Goal: Task Accomplishment & Management: Use online tool/utility

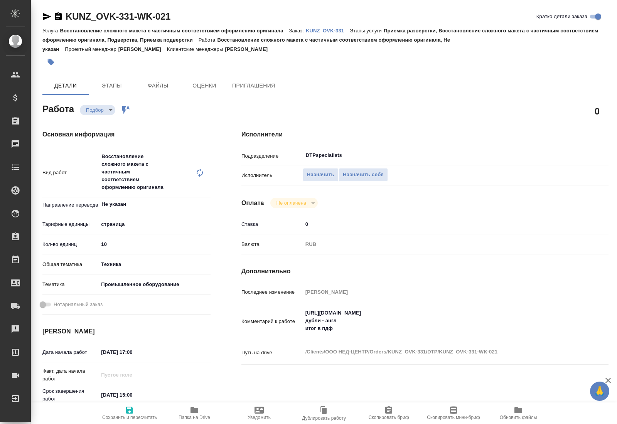
type textarea "x"
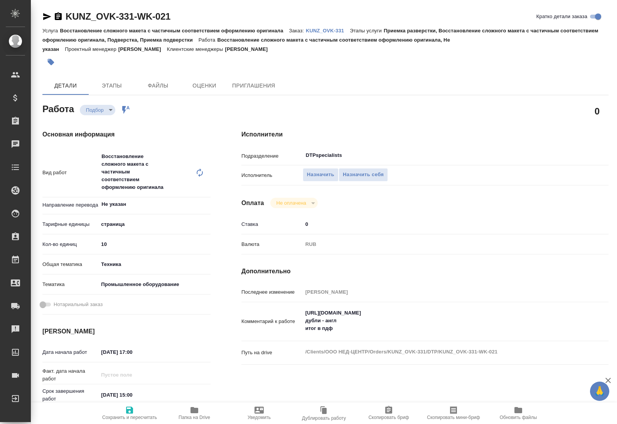
type textarea "x"
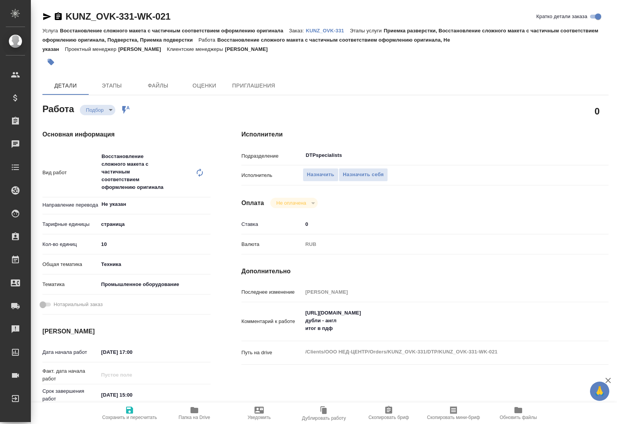
type textarea "x"
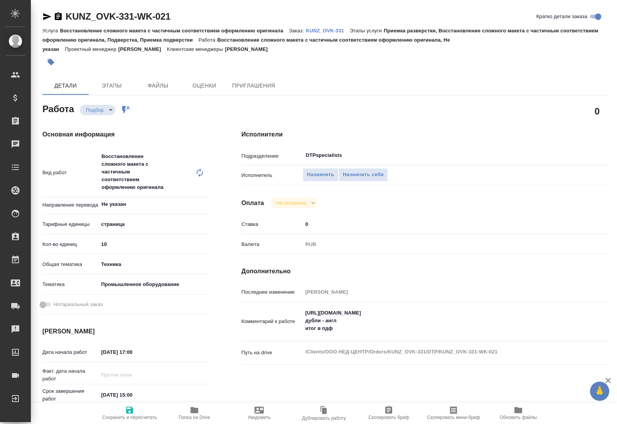
type textarea "x"
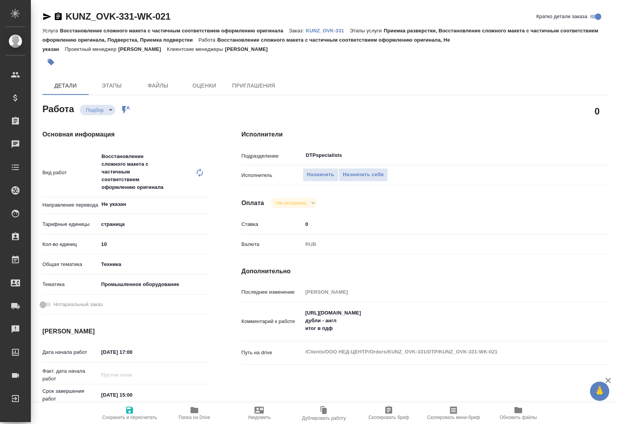
type textarea "x"
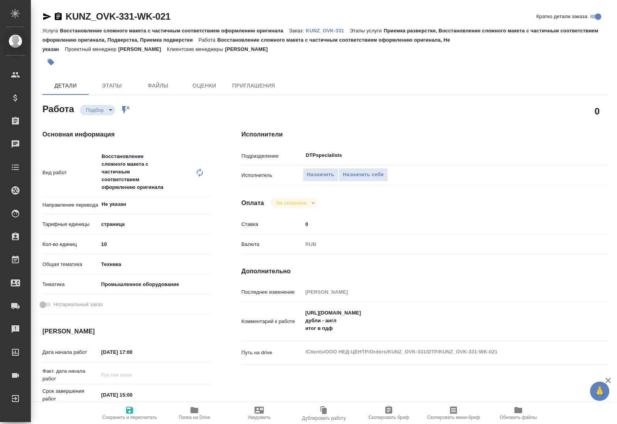
type textarea "x"
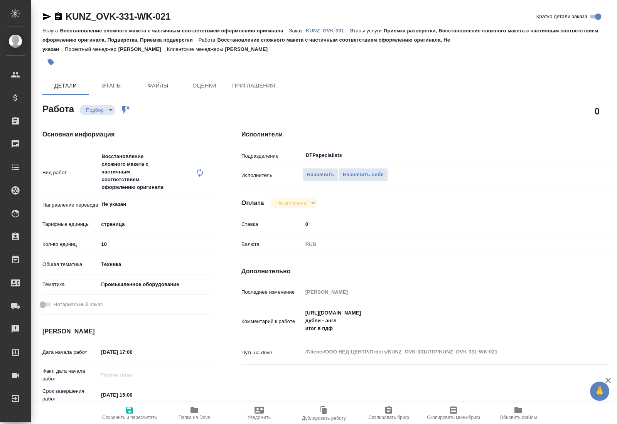
type textarea "x"
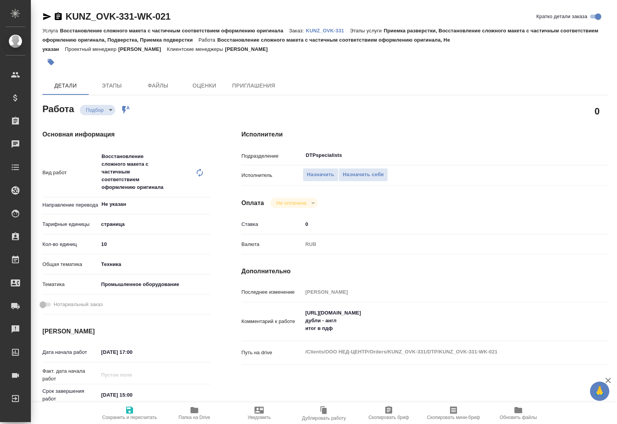
type textarea "x"
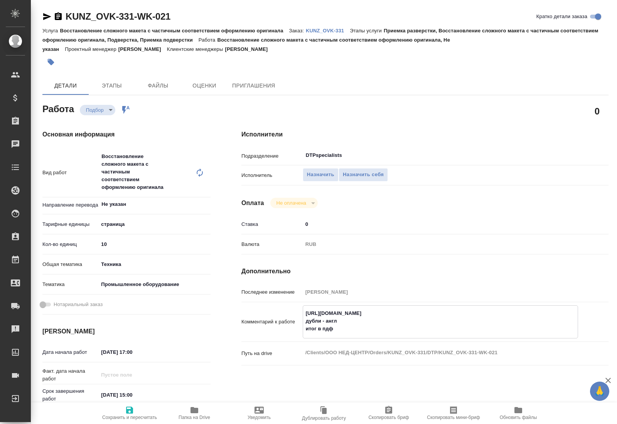
drag, startPoint x: 429, startPoint y: 304, endPoint x: 303, endPoint y: 300, distance: 126.1
click at [303, 307] on textarea "https://drive.awatera.com/s/KwmzdHM9pT8dMr7 дубли - англ итог в пдф" at bounding box center [440, 321] width 274 height 29
type textarea "x"
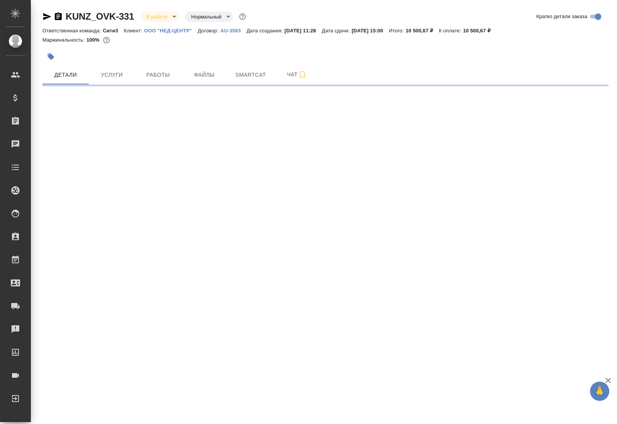
select select "RU"
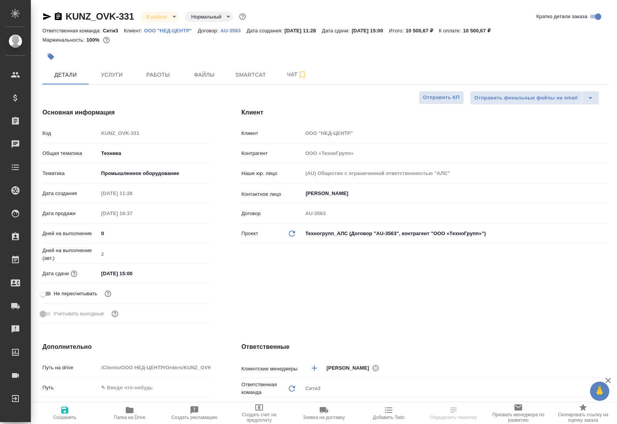
type textarea "x"
type input "[PERSON_NAME]"
click at [293, 75] on span "Чат" at bounding box center [296, 75] width 37 height 10
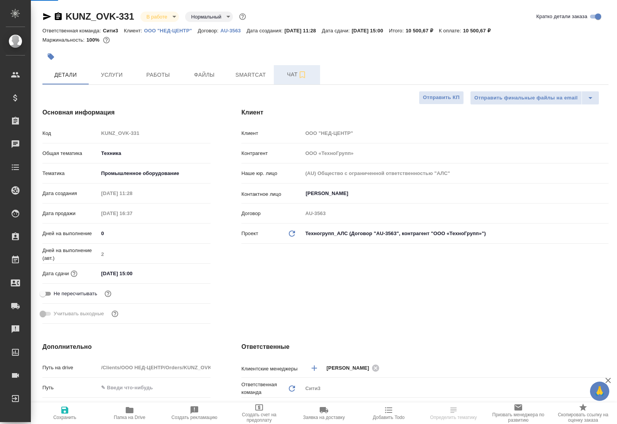
click at [289, 73] on span "Чат" at bounding box center [296, 75] width 37 height 10
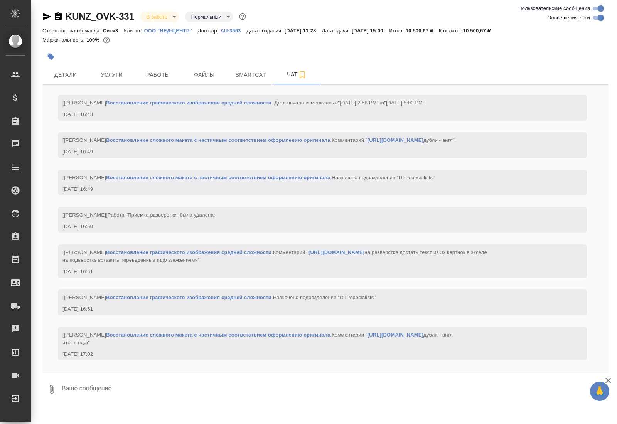
scroll to position [2752, 0]
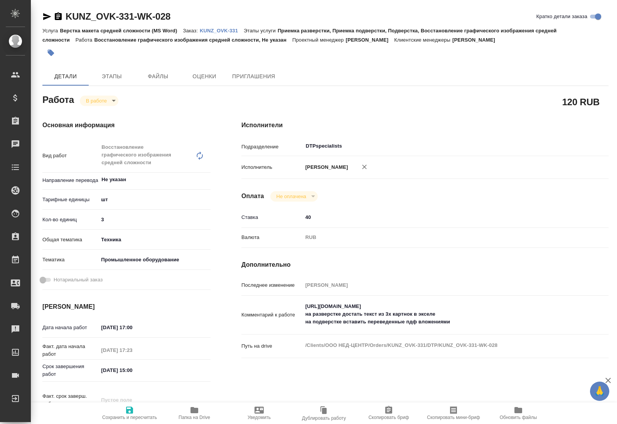
type textarea "x"
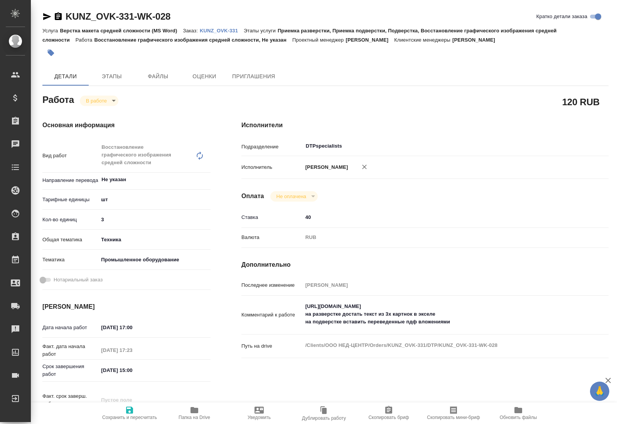
type textarea "x"
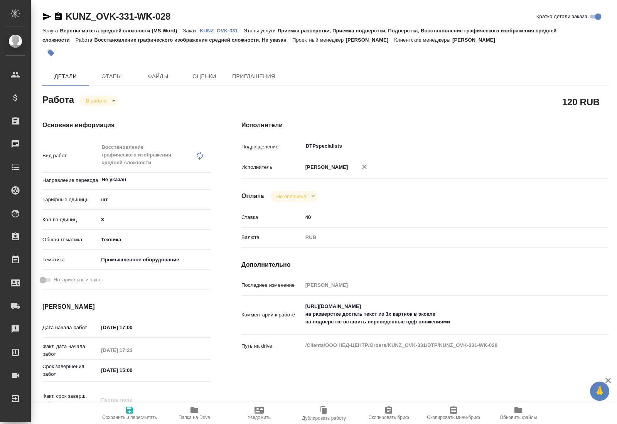
type textarea "x"
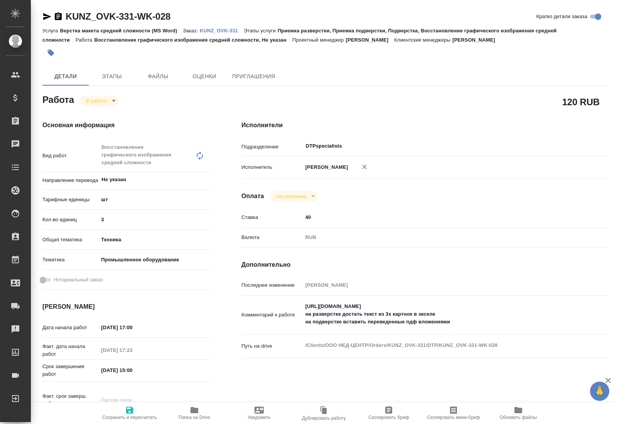
type textarea "x"
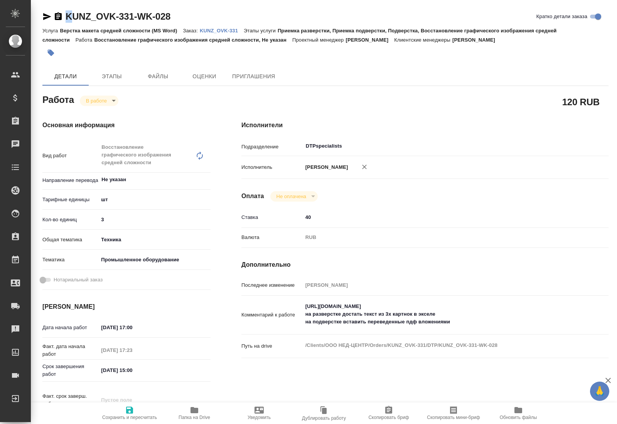
type textarea "x"
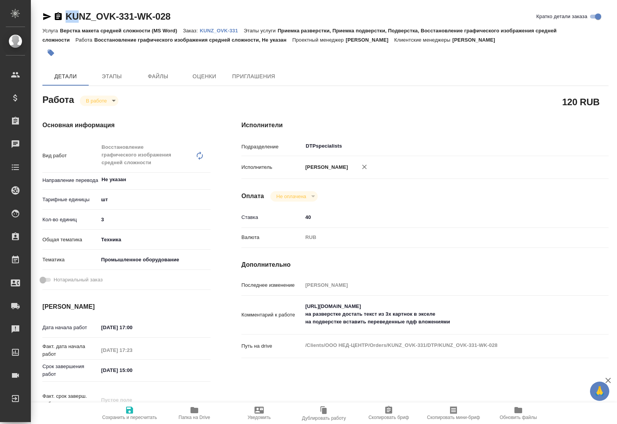
type textarea "x"
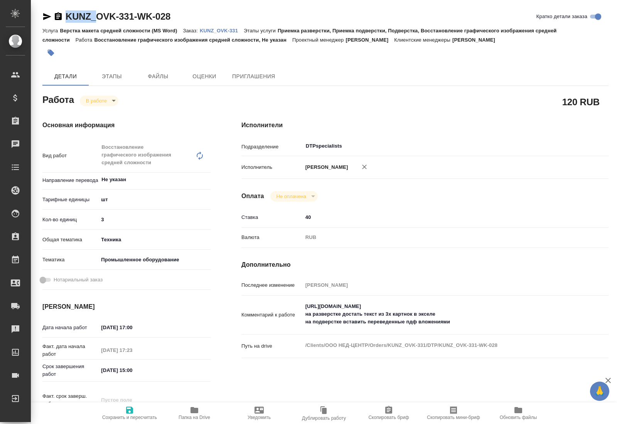
type textarea "x"
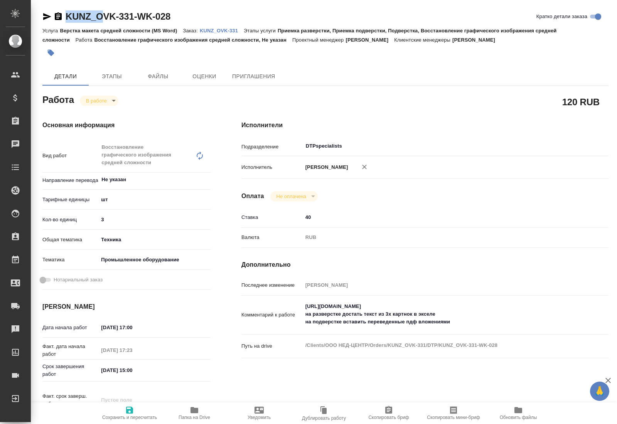
type textarea "x"
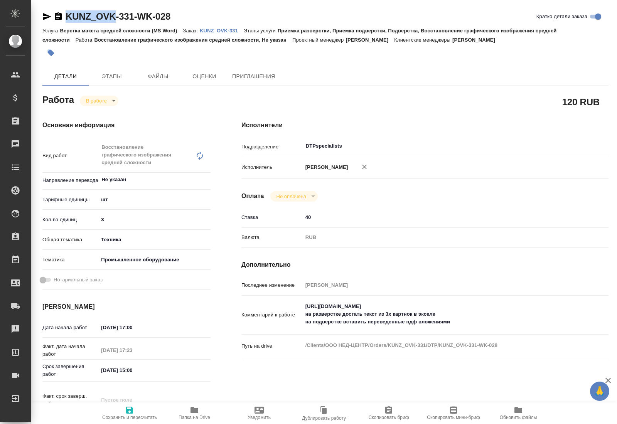
type textarea "x"
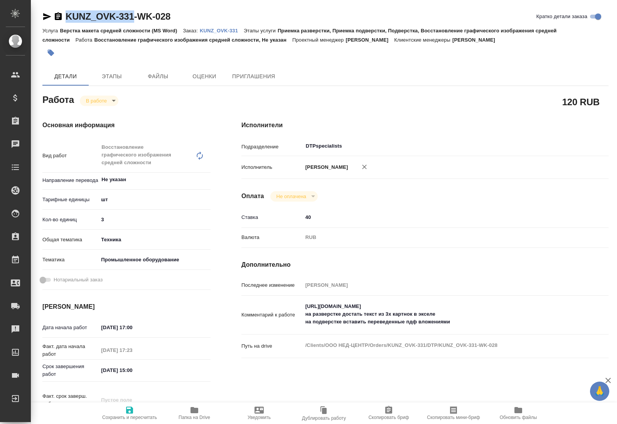
type textarea "x"
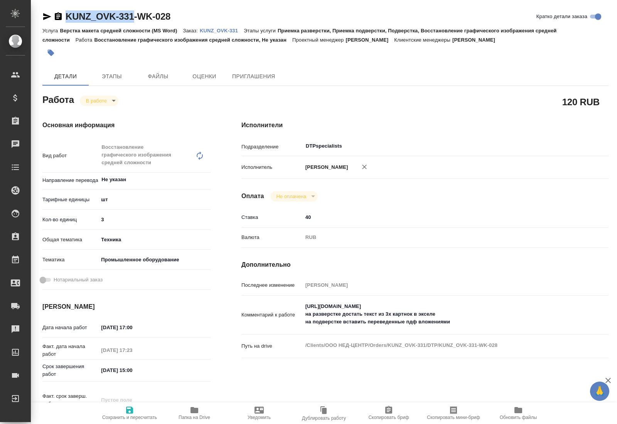
drag, startPoint x: 66, startPoint y: 6, endPoint x: 131, endPoint y: 24, distance: 68.1
click at [135, 22] on div "KUNZ_OVK-331-WK-028 Кратко детали заказа Услуга Верстка макета средней сложност…" at bounding box center [325, 340] width 574 height 681
copy link "KUNZ_OVK-331"
type textarea "x"
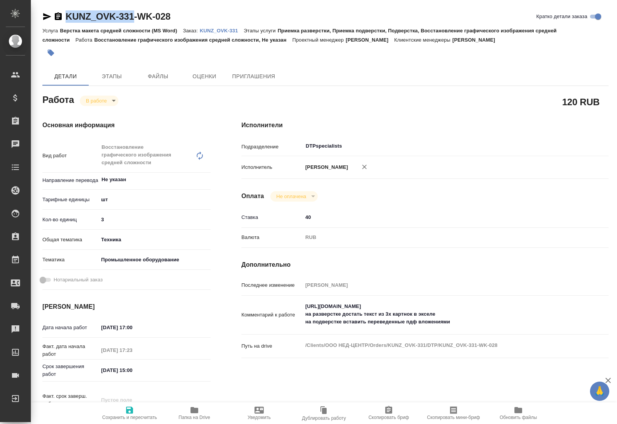
type textarea "x"
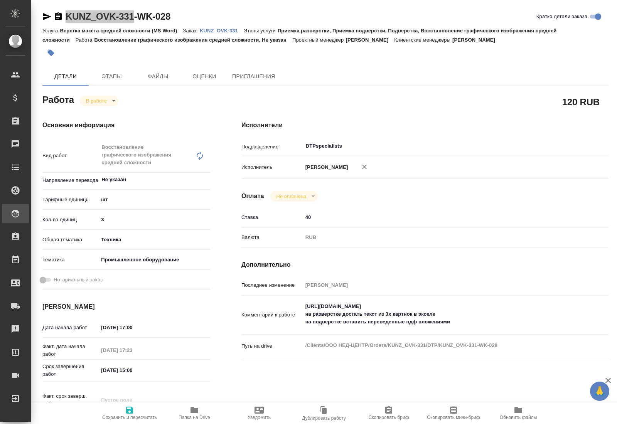
type textarea "x"
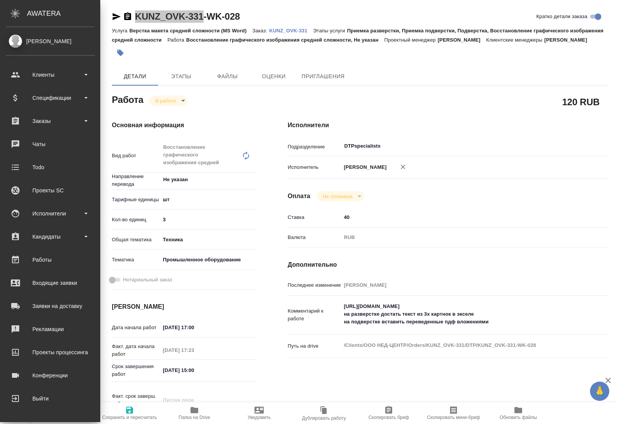
type textarea "x"
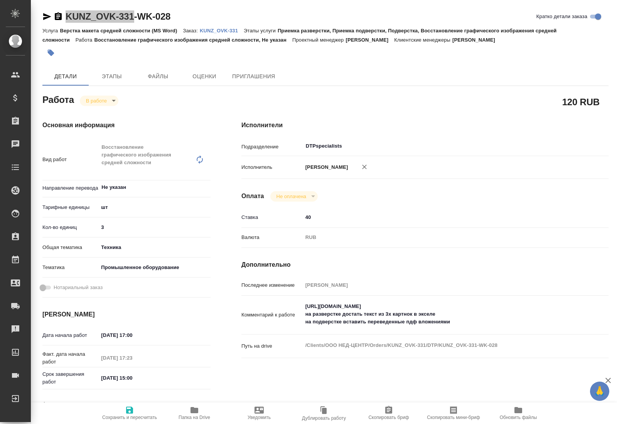
type textarea "x"
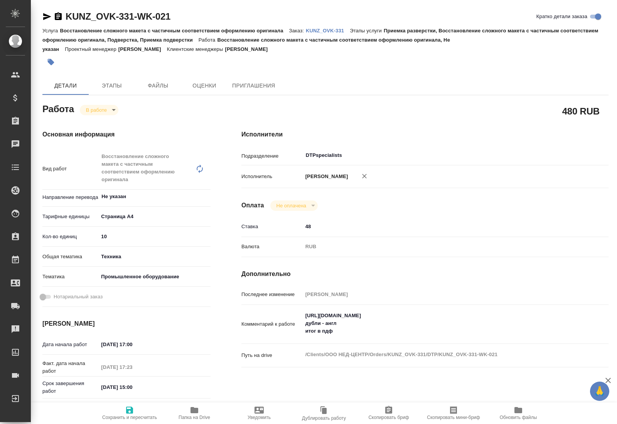
type textarea "x"
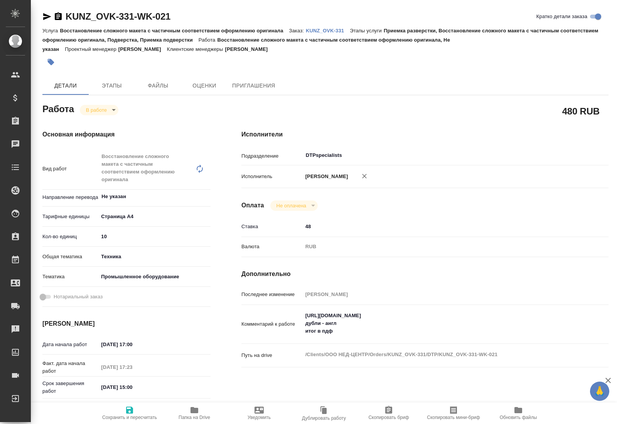
type textarea "x"
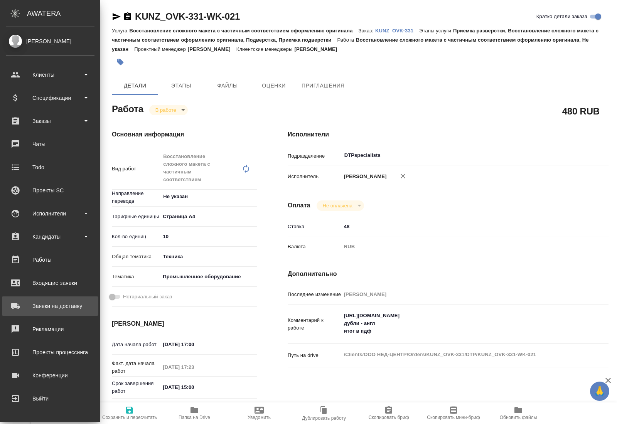
type textarea "x"
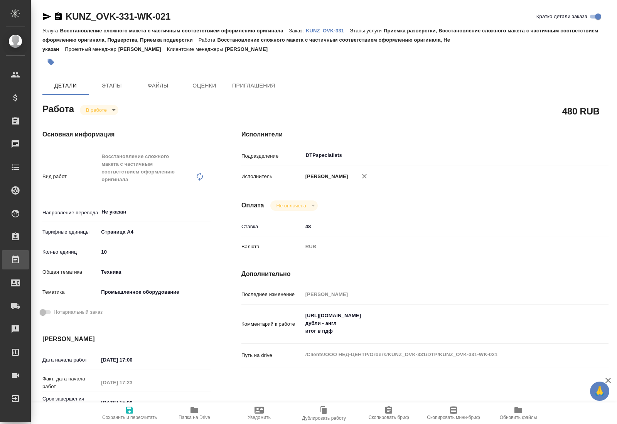
type textarea "x"
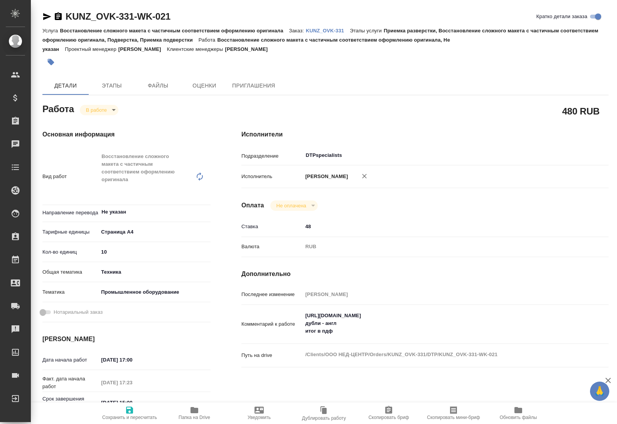
type textarea "x"
